Goal: Find specific page/section: Find specific page/section

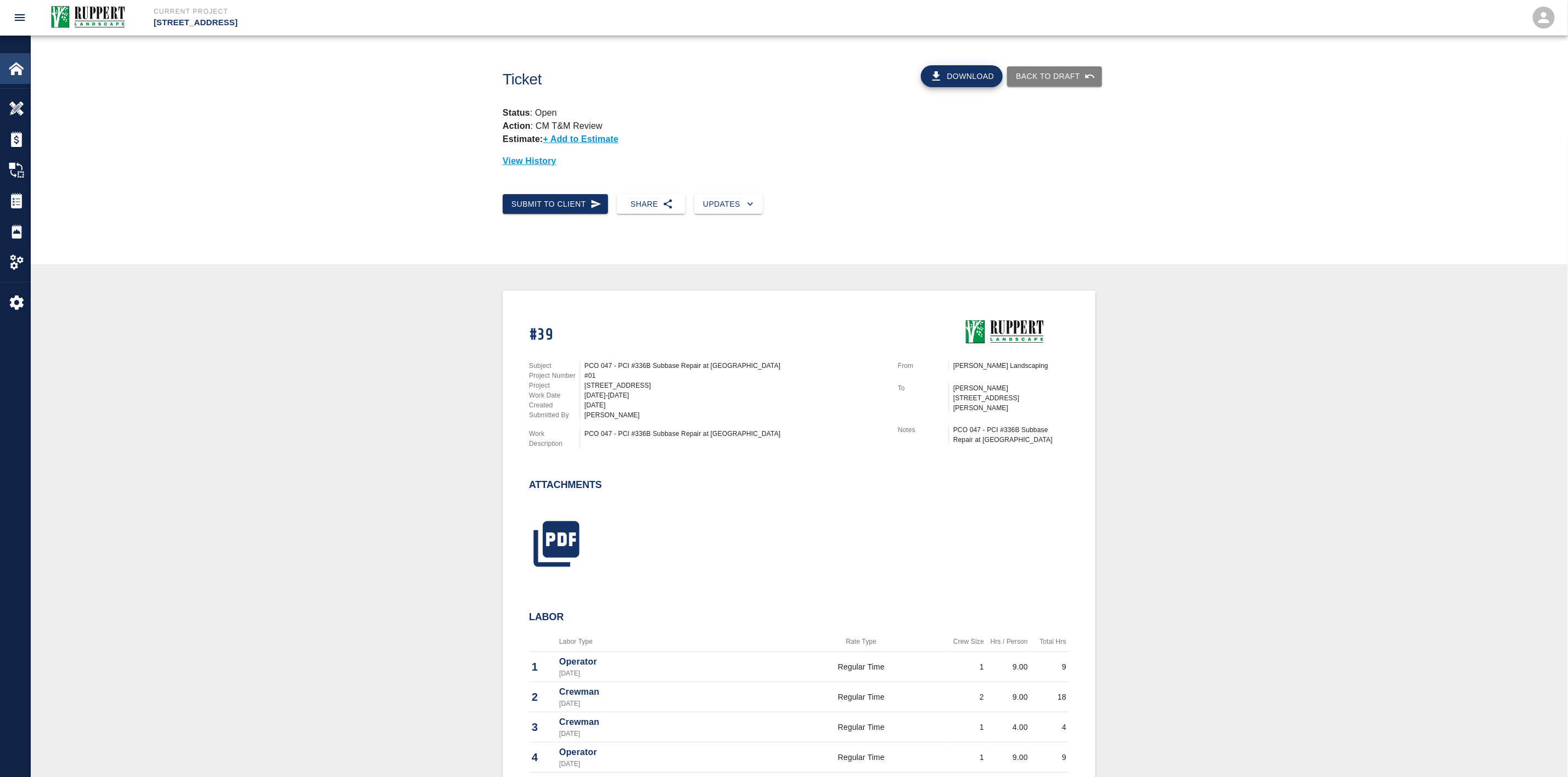
click at [21, 62] on img at bounding box center [16, 68] width 15 height 15
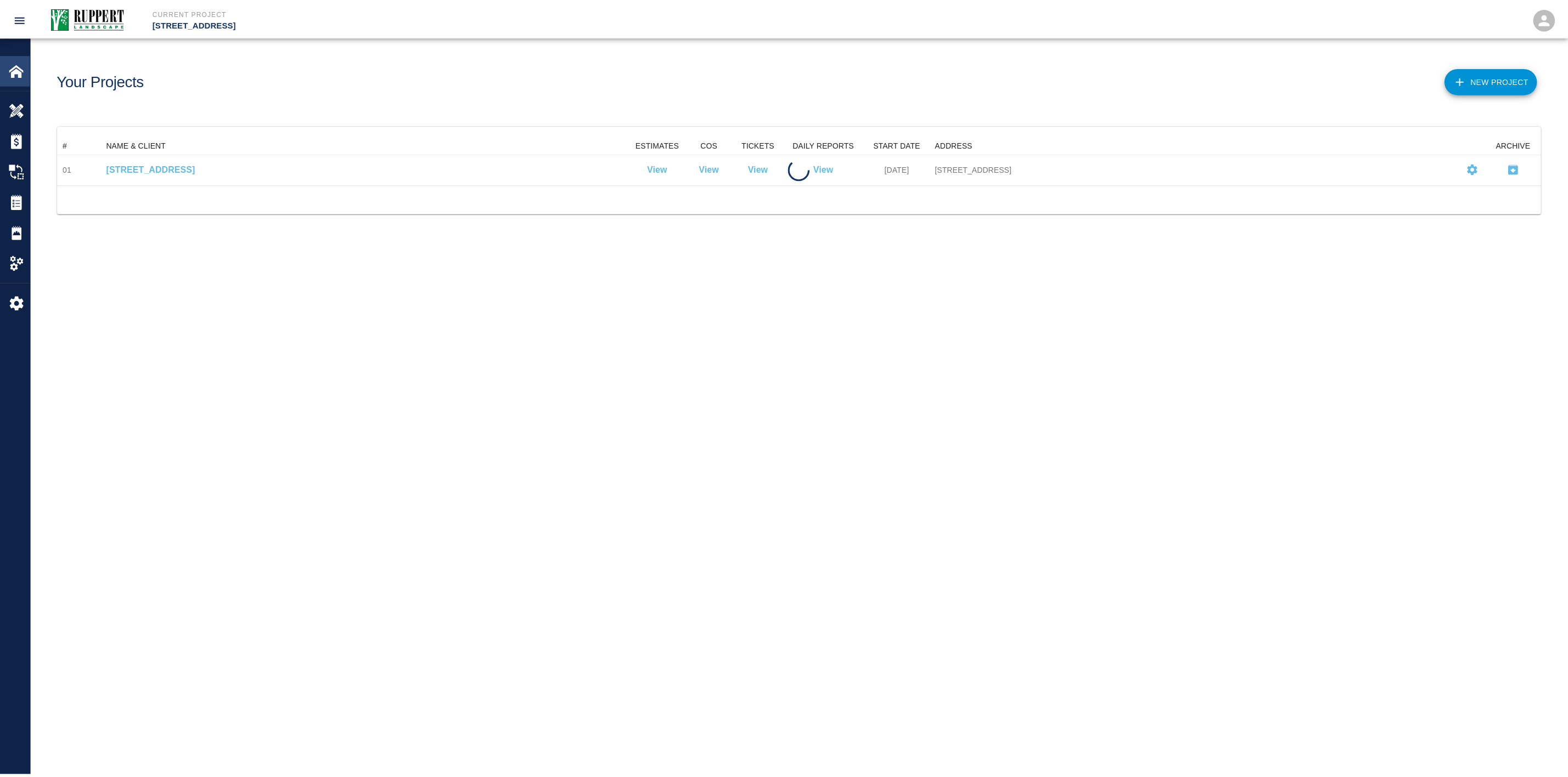
scroll to position [35, 1483]
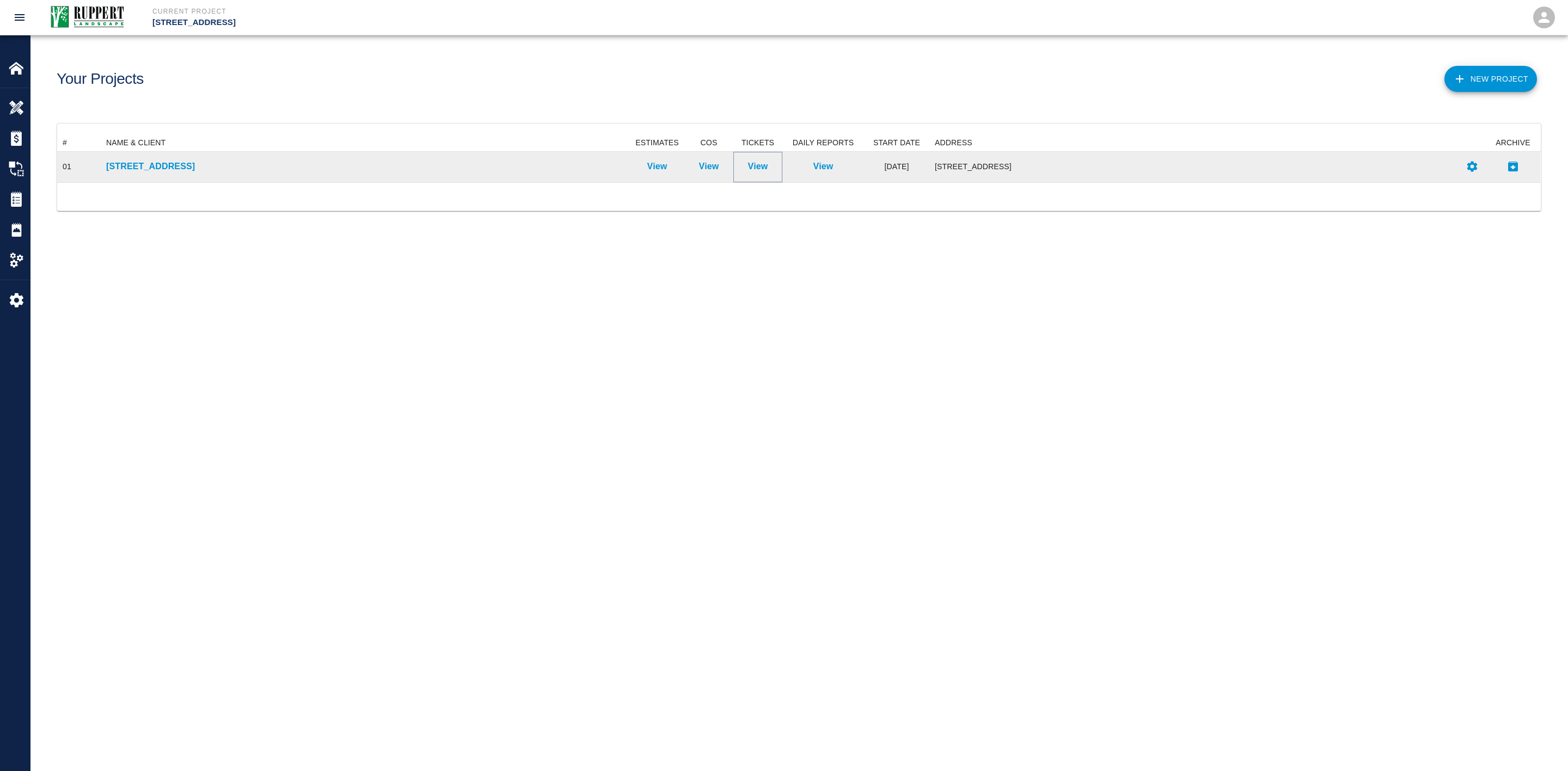
click at [748, 160] on p "View" at bounding box center [758, 166] width 20 height 13
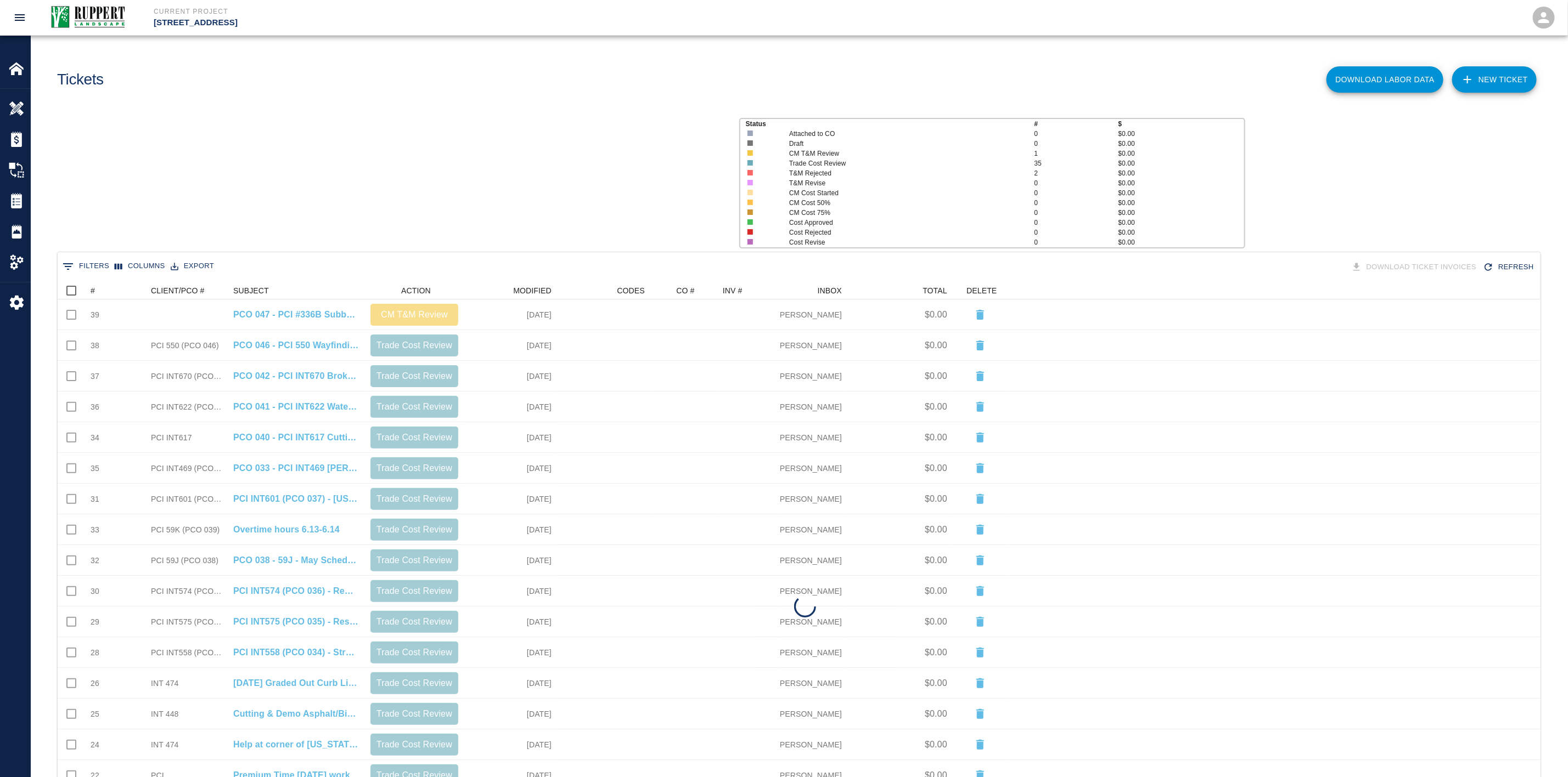
scroll to position [619, 1470]
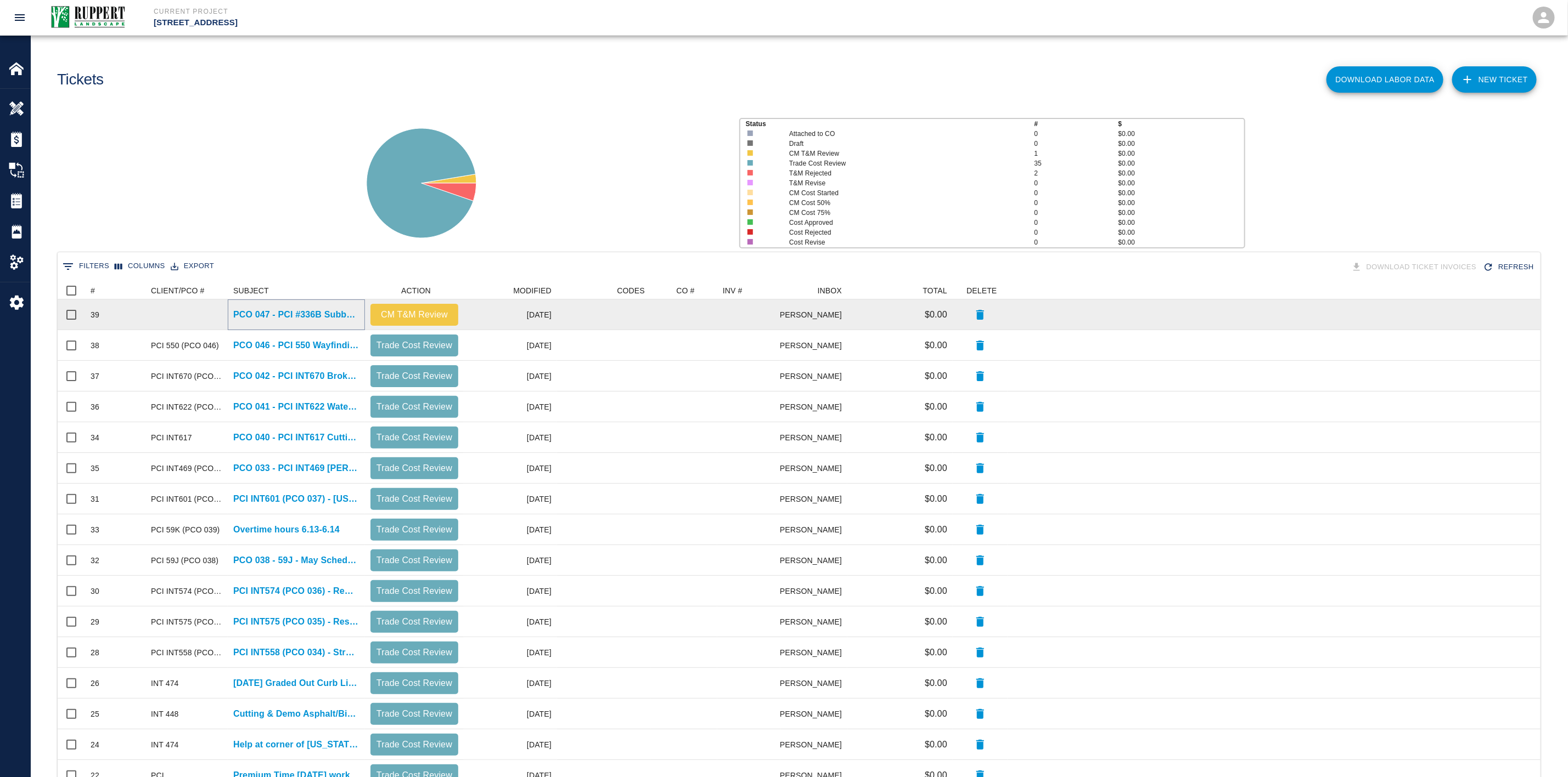
click at [297, 315] on p "PCO 047 - PCI #336B Subbase Repair at [GEOGRAPHIC_DATA]" at bounding box center [297, 314] width 126 height 13
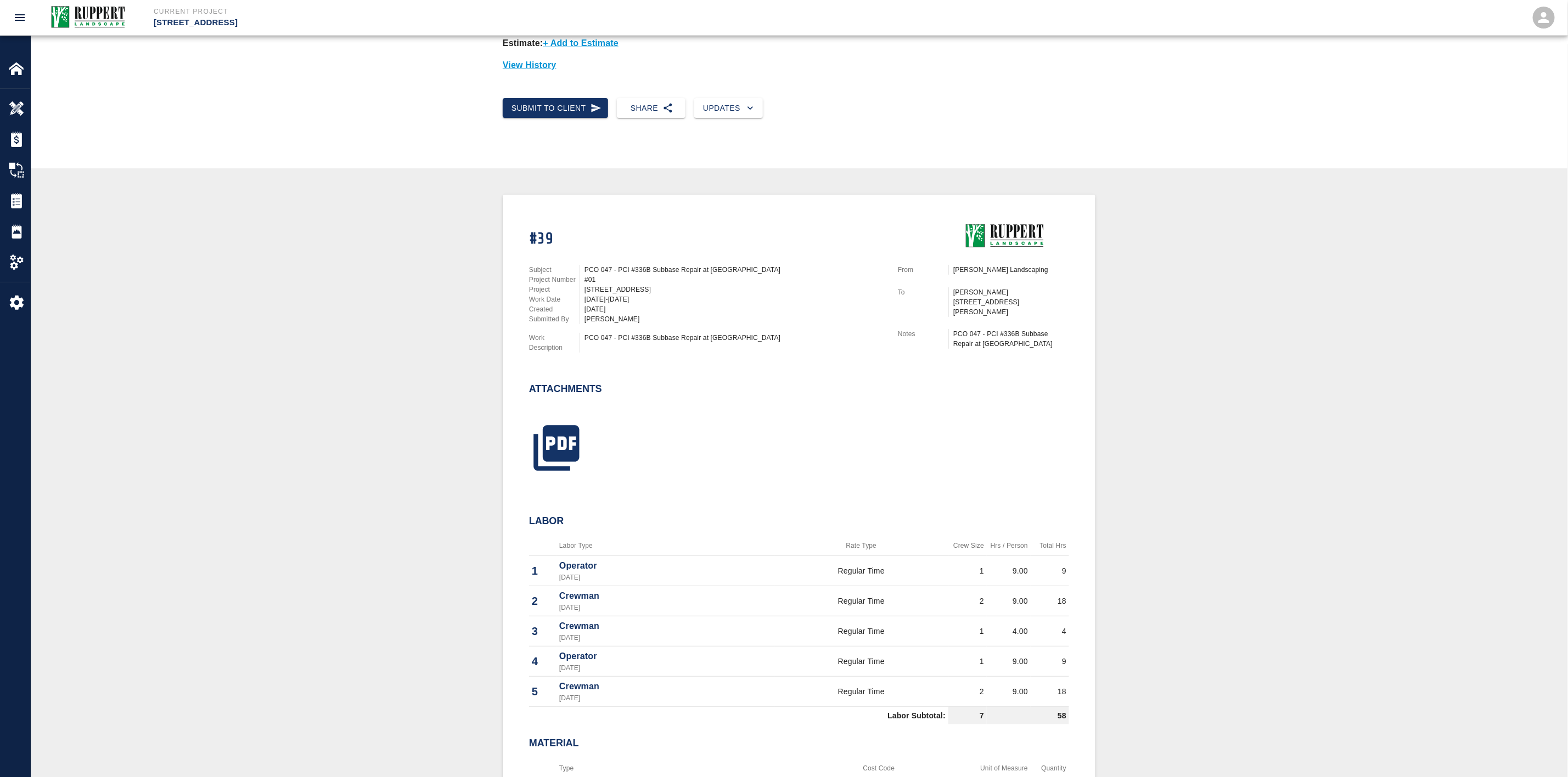
scroll to position [247, 0]
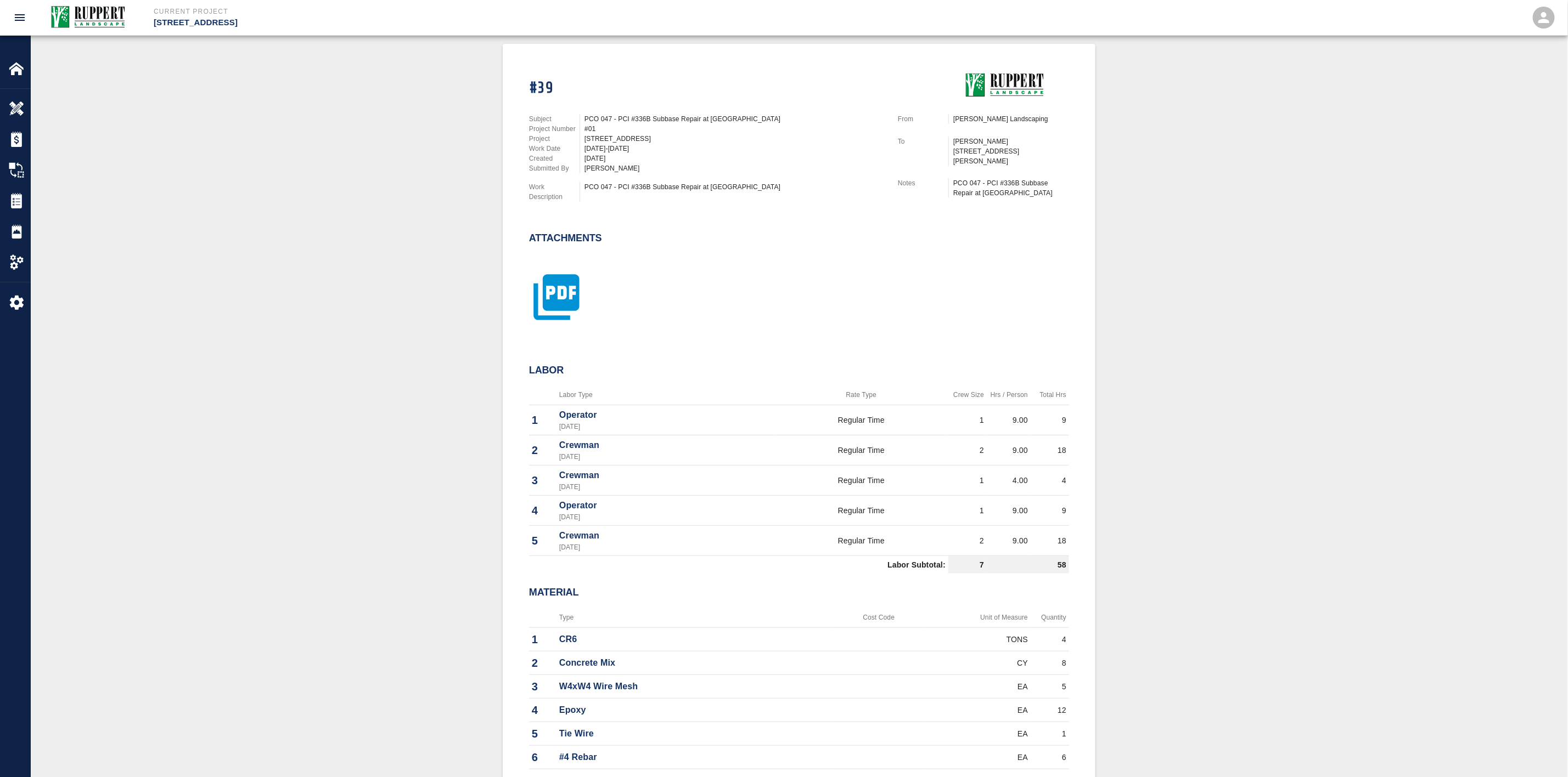
click at [566, 289] on icon "button" at bounding box center [557, 297] width 55 height 55
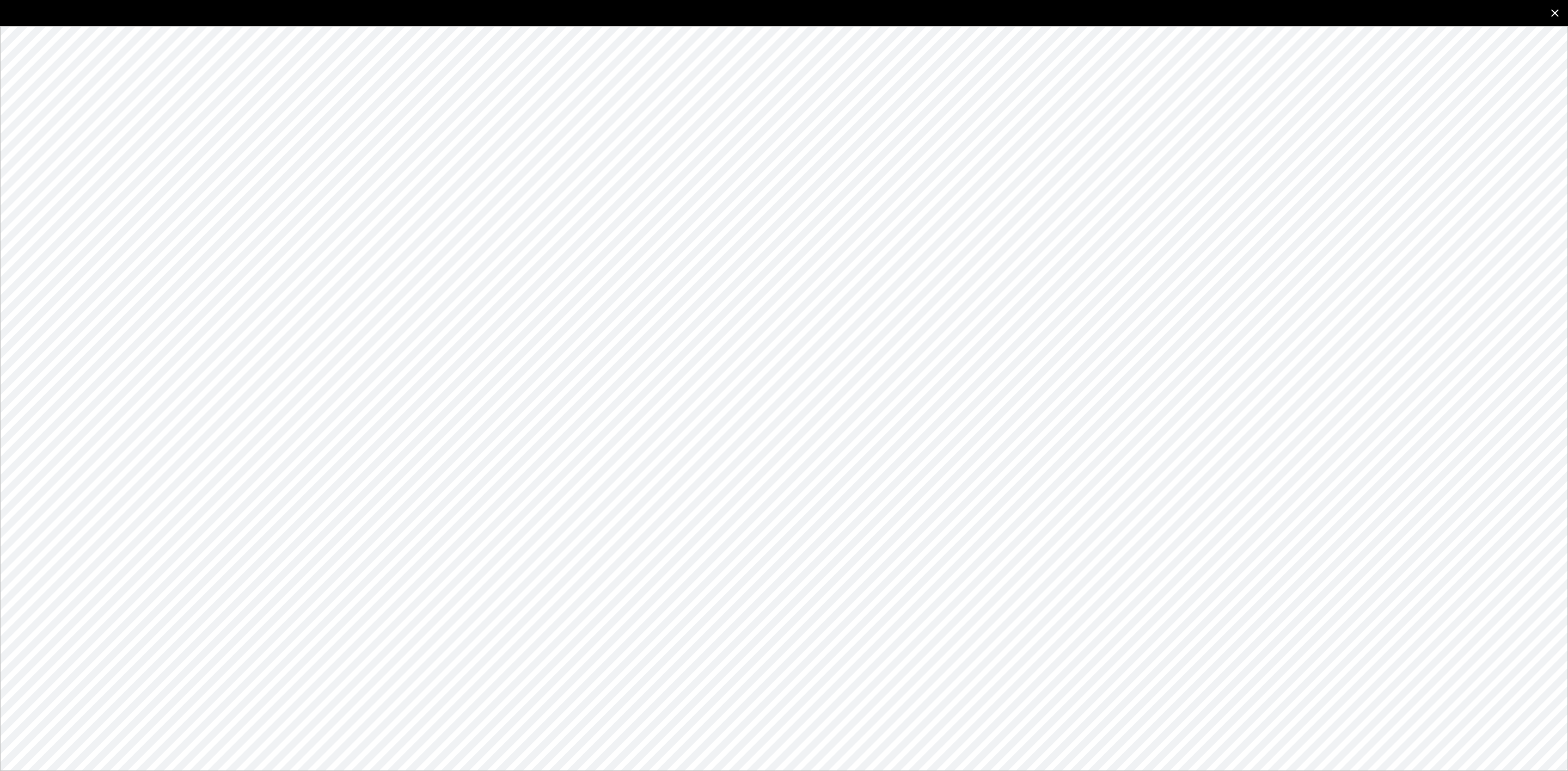
click at [1549, 16] on icon "close" at bounding box center [1555, 12] width 13 height 13
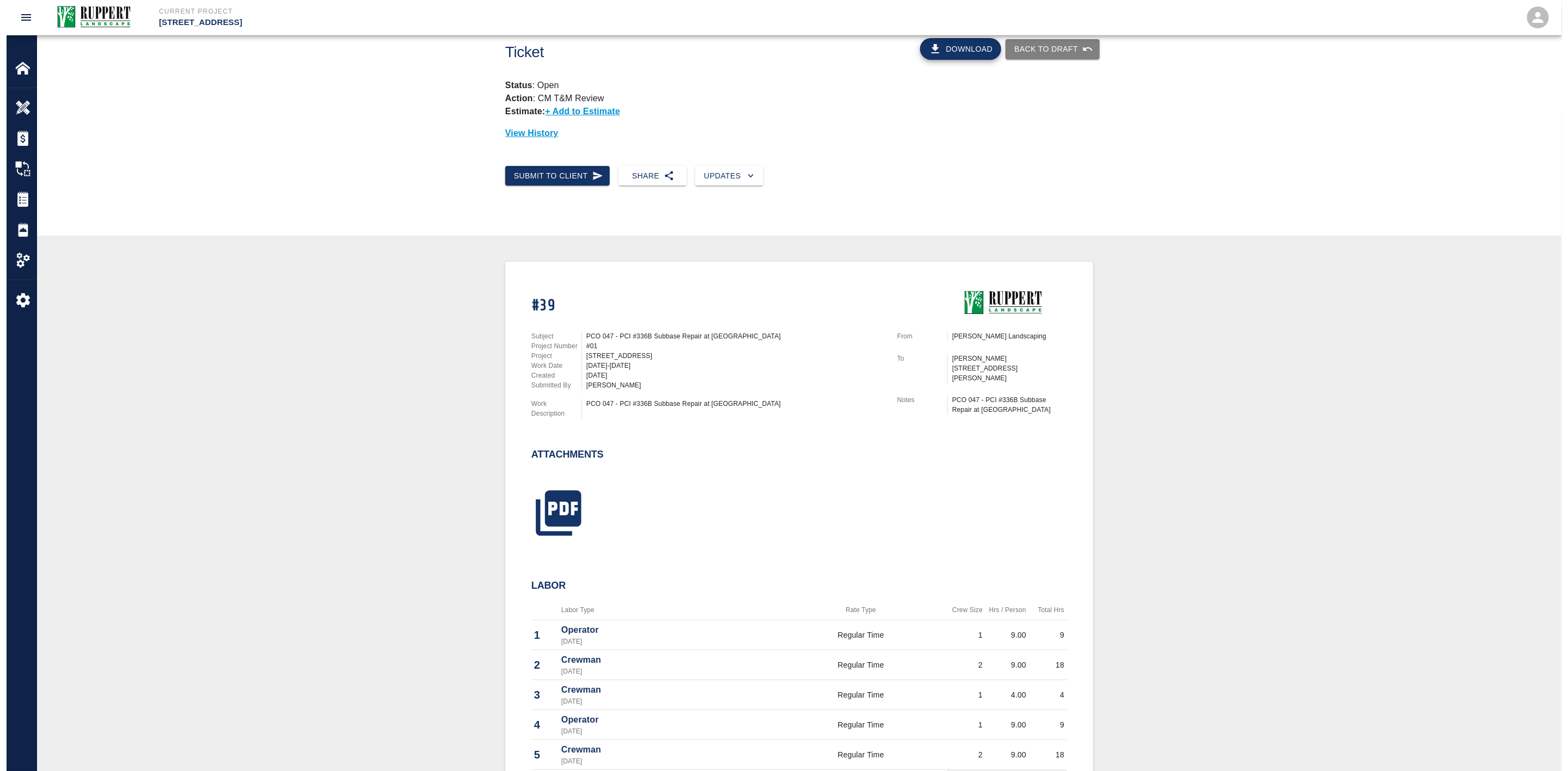
scroll to position [0, 0]
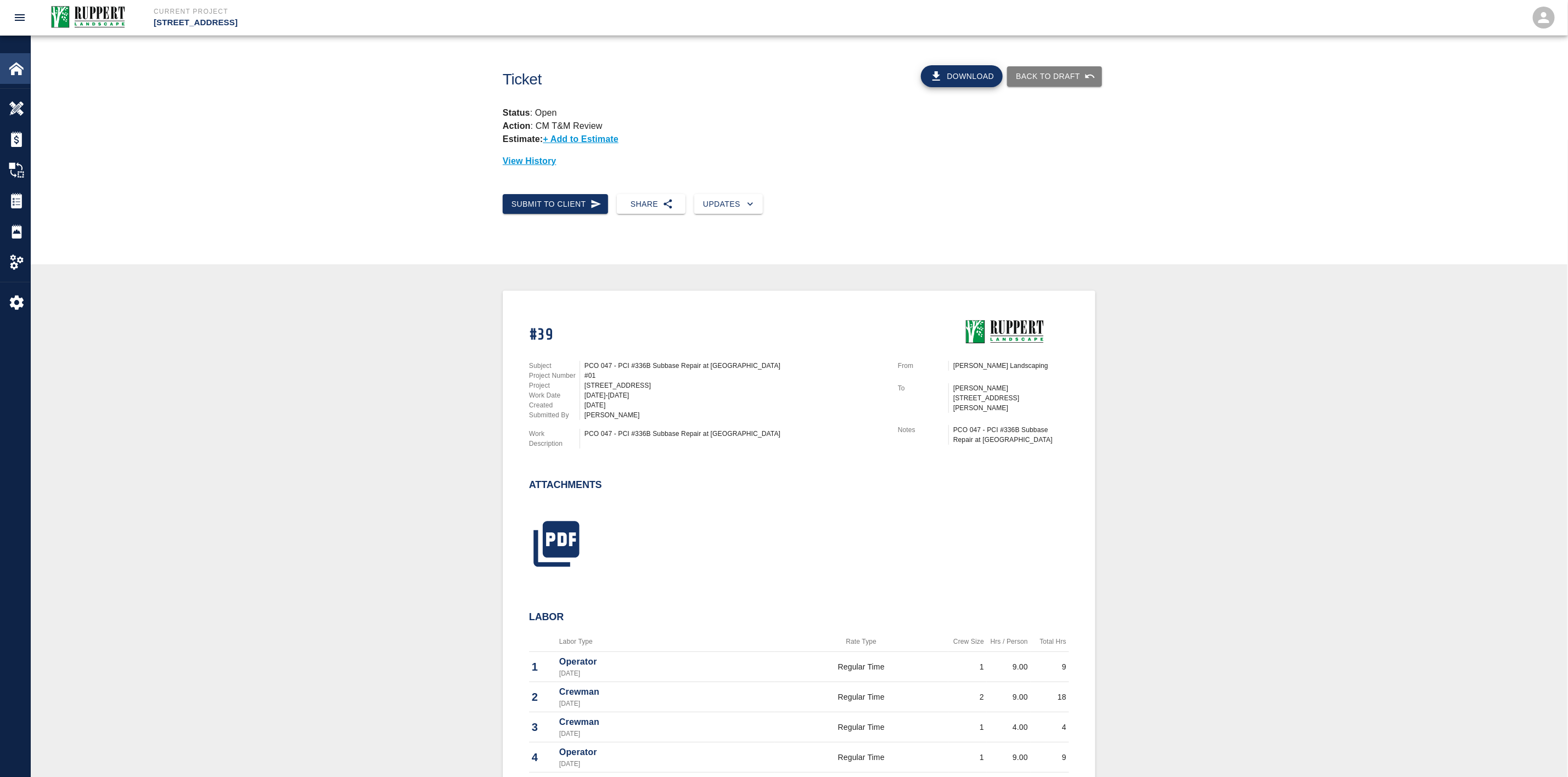
click at [20, 71] on img at bounding box center [16, 68] width 15 height 15
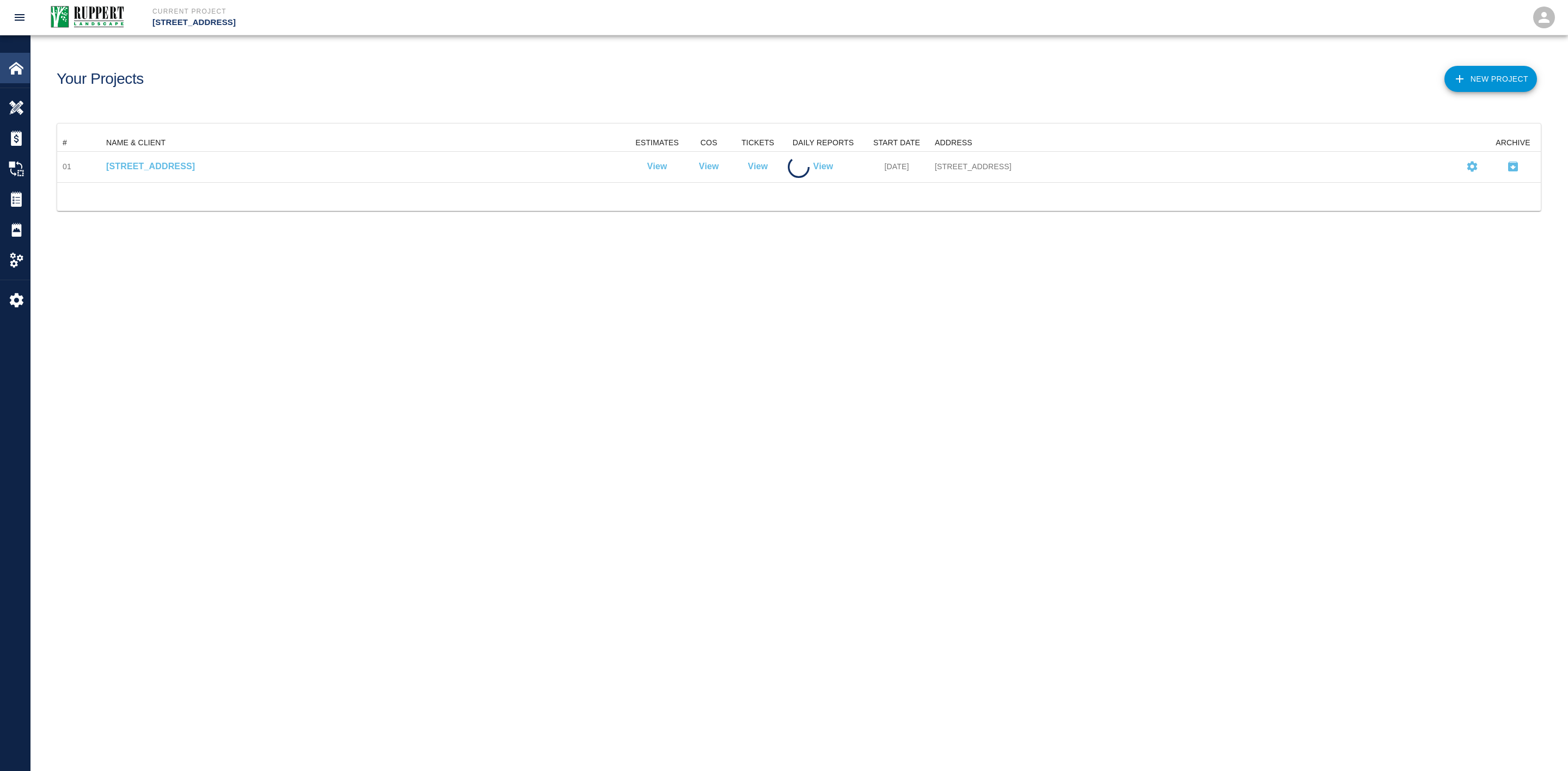
scroll to position [34, 1471]
